Goal: Task Accomplishment & Management: Complete application form

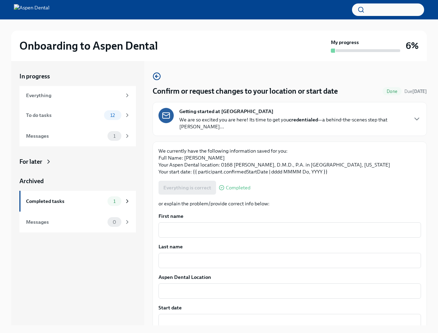
click at [219, 167] on p "We currently have the following information saved for you: Full Name: Aditi Des…" at bounding box center [290, 161] width 263 height 28
click at [388, 10] on button "button" at bounding box center [388, 9] width 72 height 12
click at [411, 119] on div at bounding box center [219, 166] width 438 height 333
click at [187, 188] on div "Everything is correct Completed" at bounding box center [205, 188] width 92 height 14
click at [287, 230] on textarea "First name" at bounding box center [290, 230] width 254 height 8
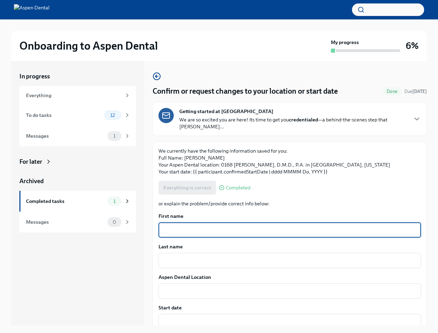
click at [287, 261] on textarea "Last name" at bounding box center [290, 260] width 254 height 8
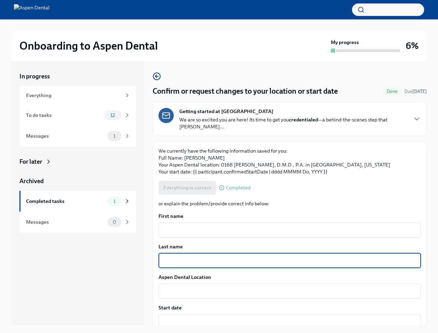
click at [287, 291] on textarea "Aspen Dental Location" at bounding box center [290, 291] width 254 height 8
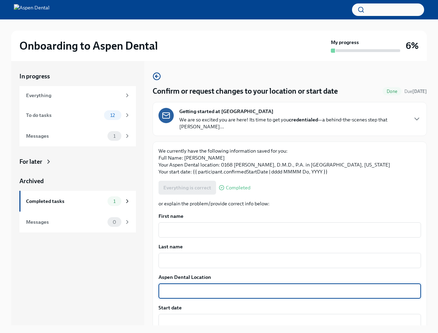
click at [287, 322] on textarea "Start date" at bounding box center [290, 321] width 254 height 8
